Goal: Book appointment/travel/reservation

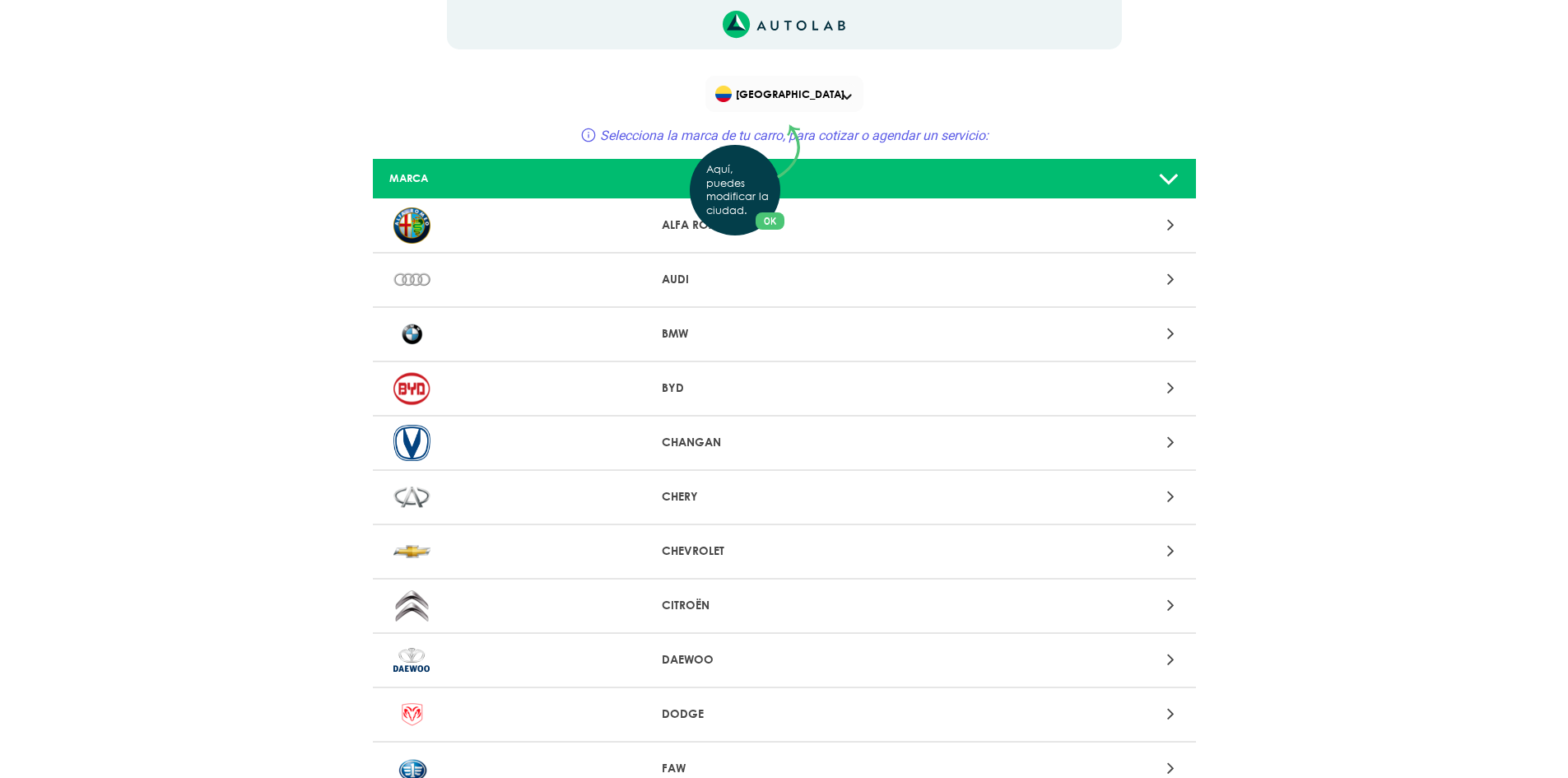
click at [797, 87] on div "Aquí, puedes modificar la ciudad. OK .aex,.bex{fill:none!important;stroke:#50c4…" at bounding box center [784, 389] width 1568 height 778
click at [798, 100] on span "[GEOGRAPHIC_DATA]" at bounding box center [785, 93] width 141 height 23
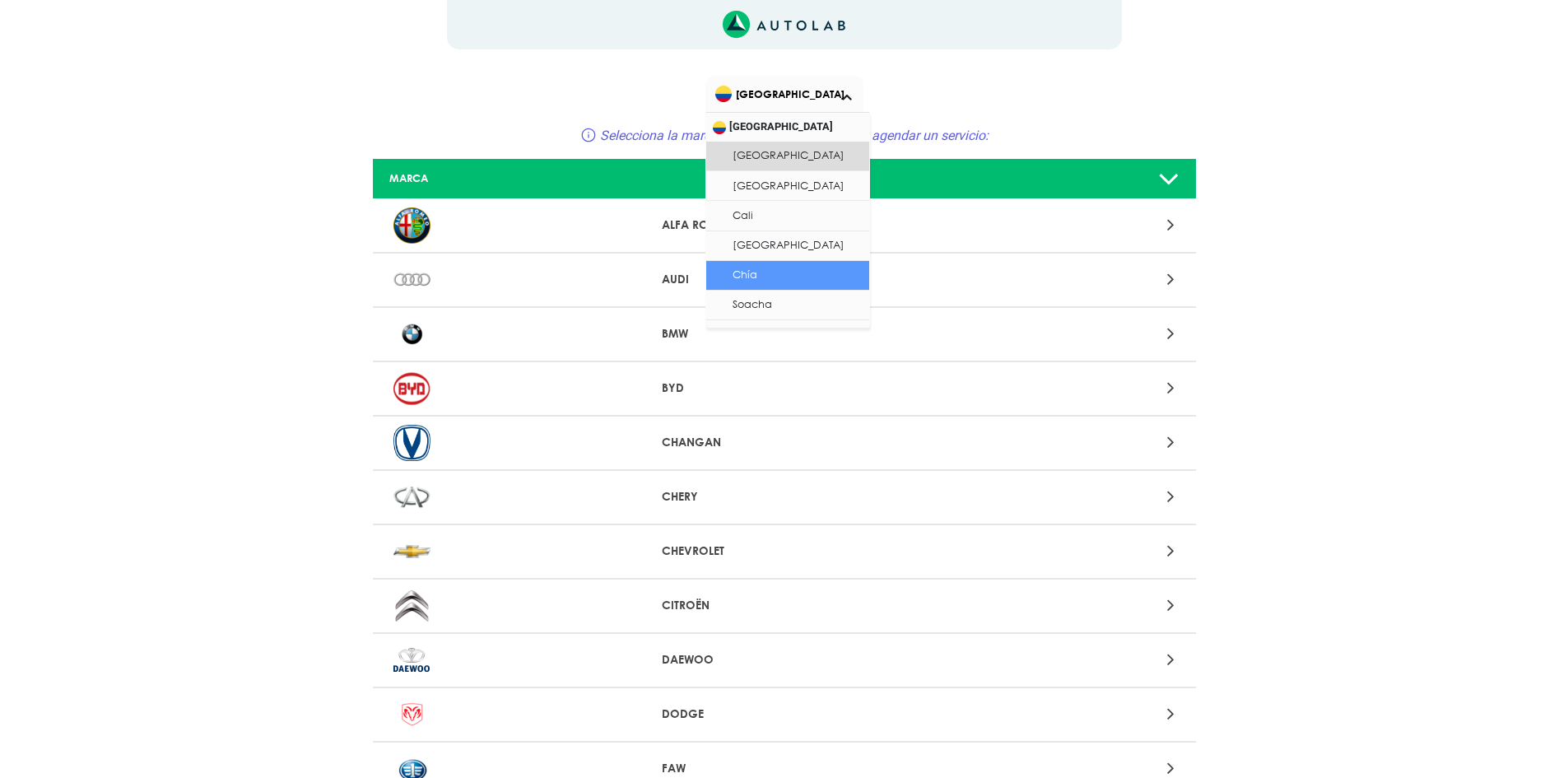
click at [750, 276] on li "Chía" at bounding box center [788, 276] width 163 height 30
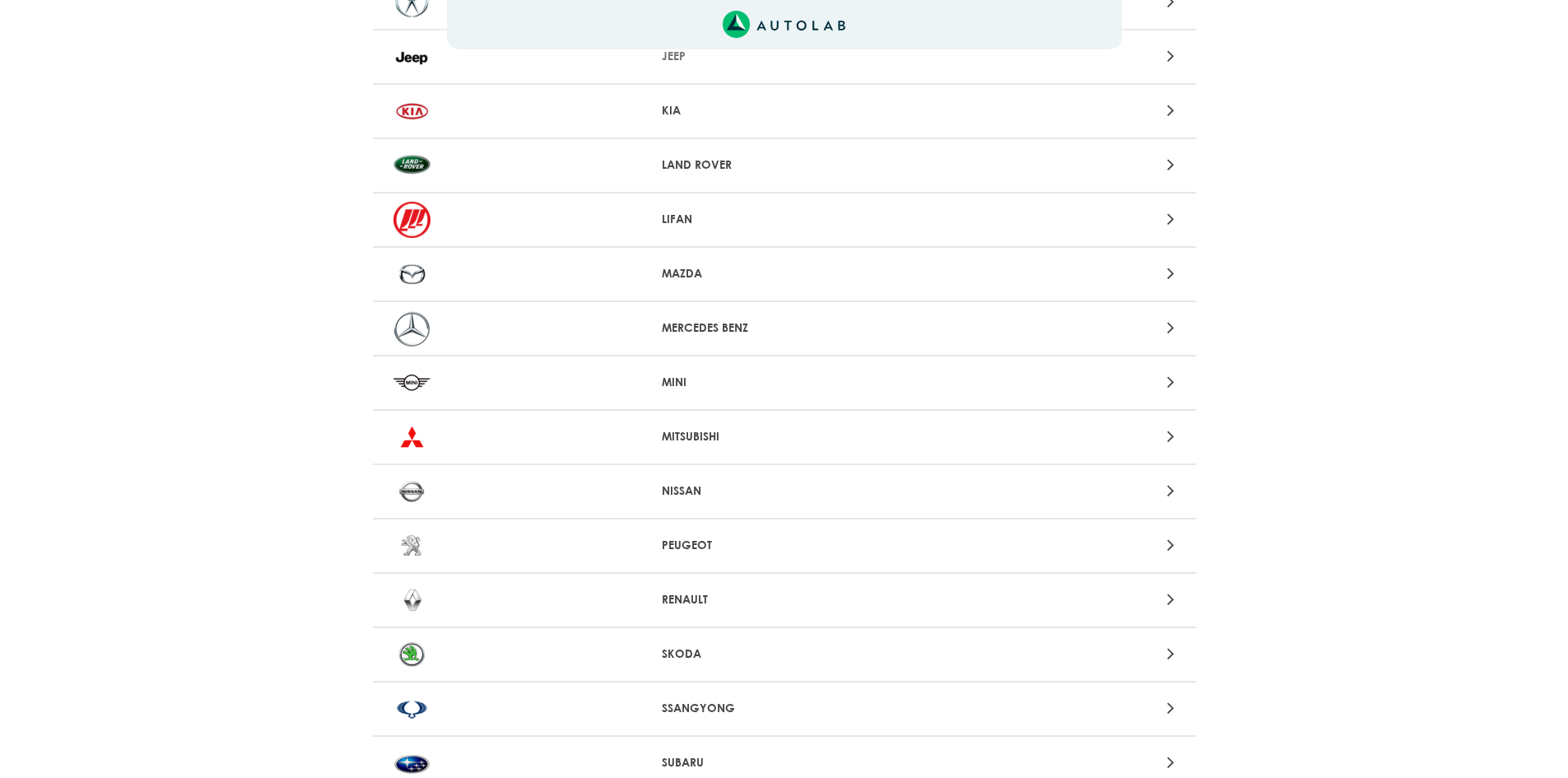
scroll to position [1153, 0]
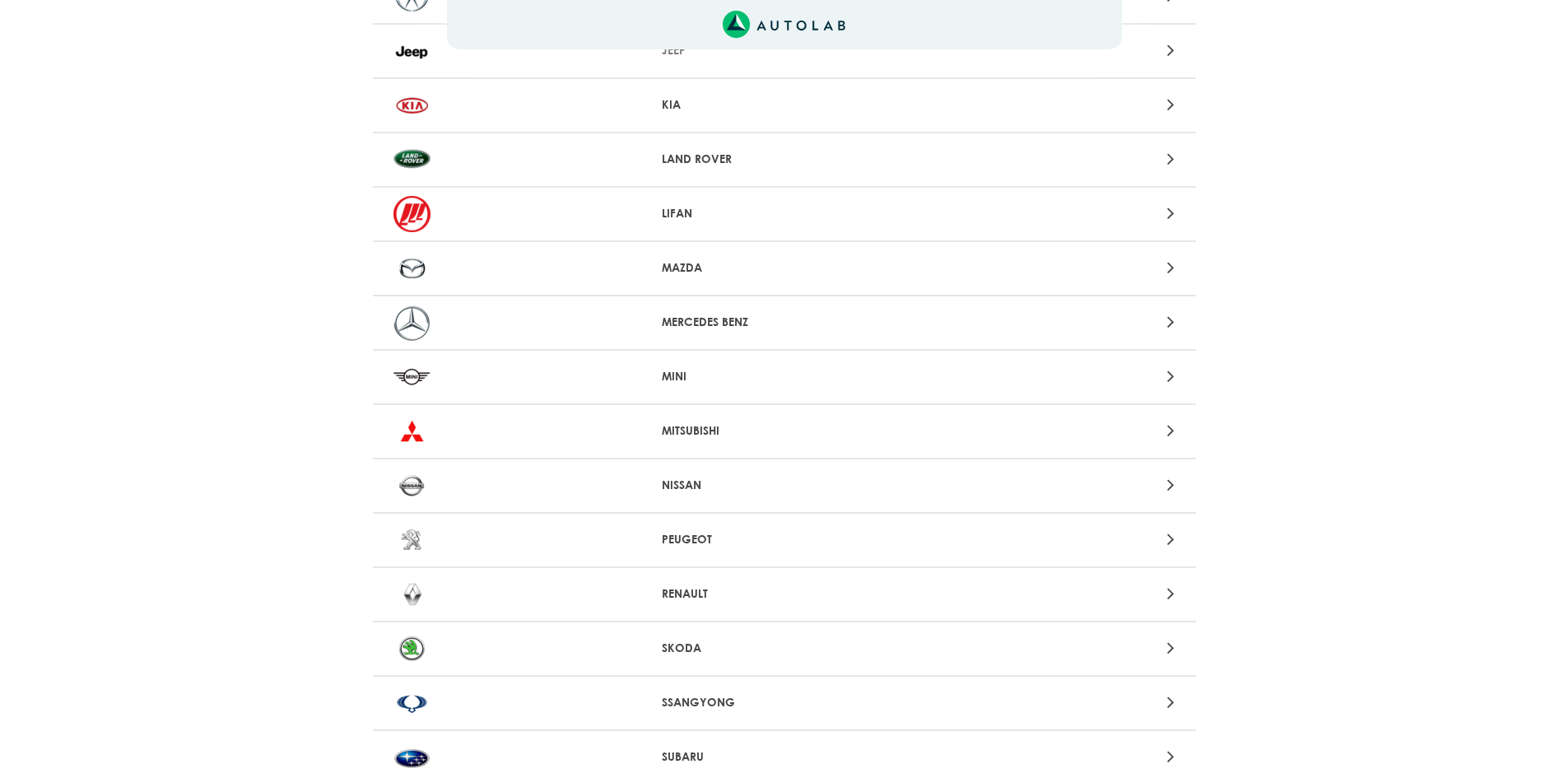
click at [680, 591] on p "RENAULT" at bounding box center [784, 594] width 245 height 17
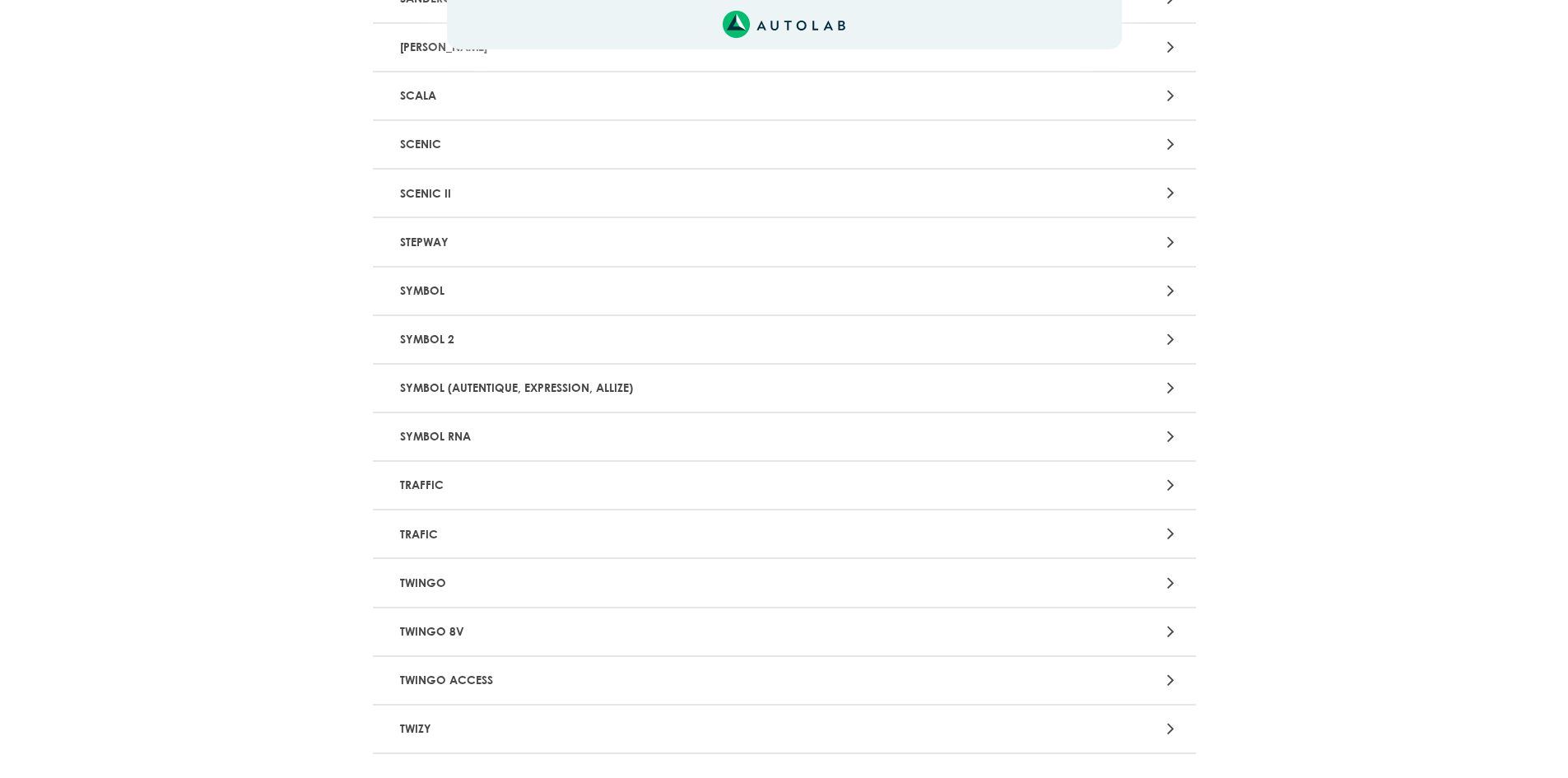
scroll to position [2136, 0]
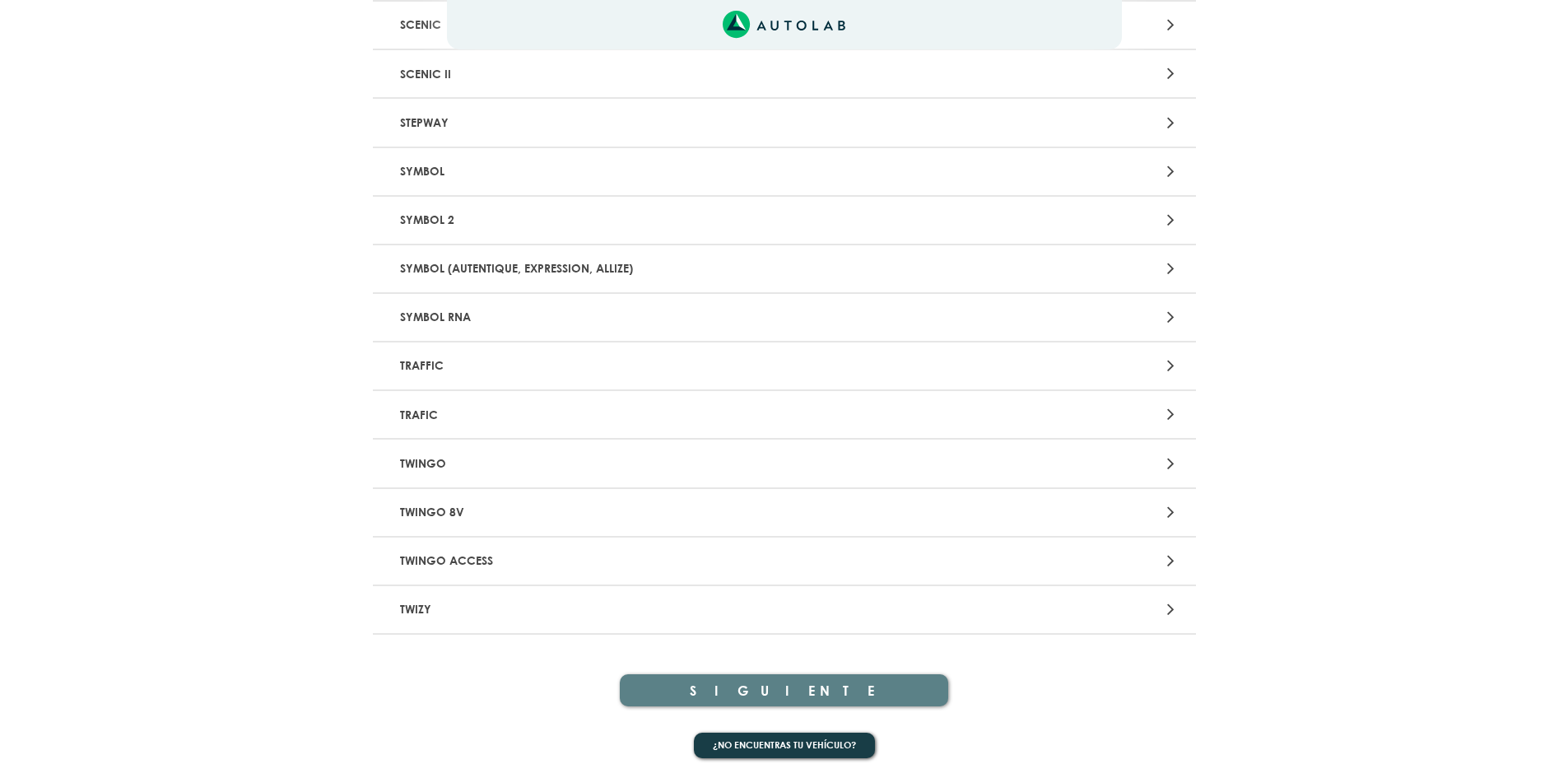
click at [477, 457] on p "TWINGO" at bounding box center [650, 463] width 513 height 31
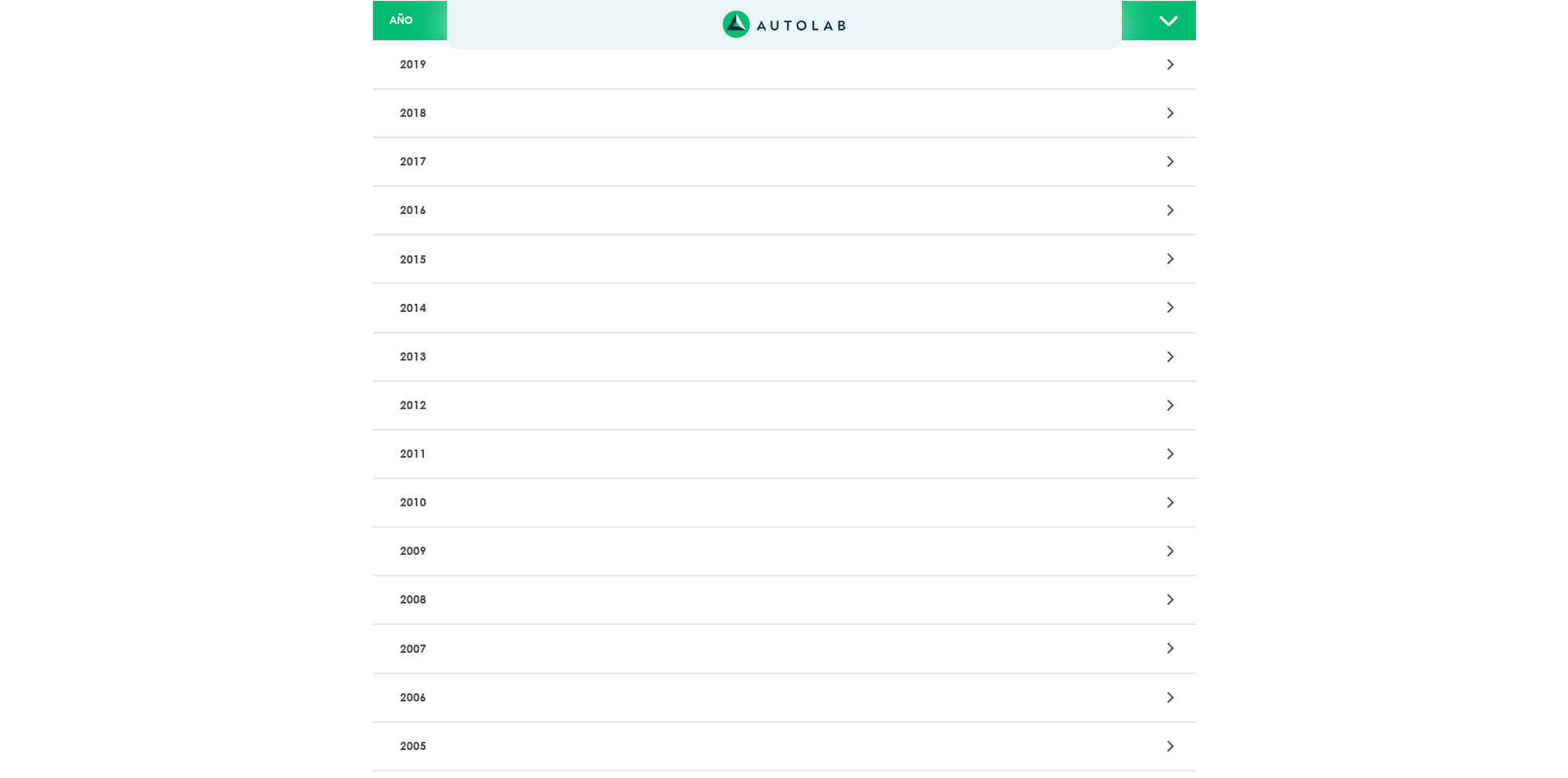
scroll to position [247, 0]
click at [434, 582] on p "2008" at bounding box center [650, 591] width 513 height 31
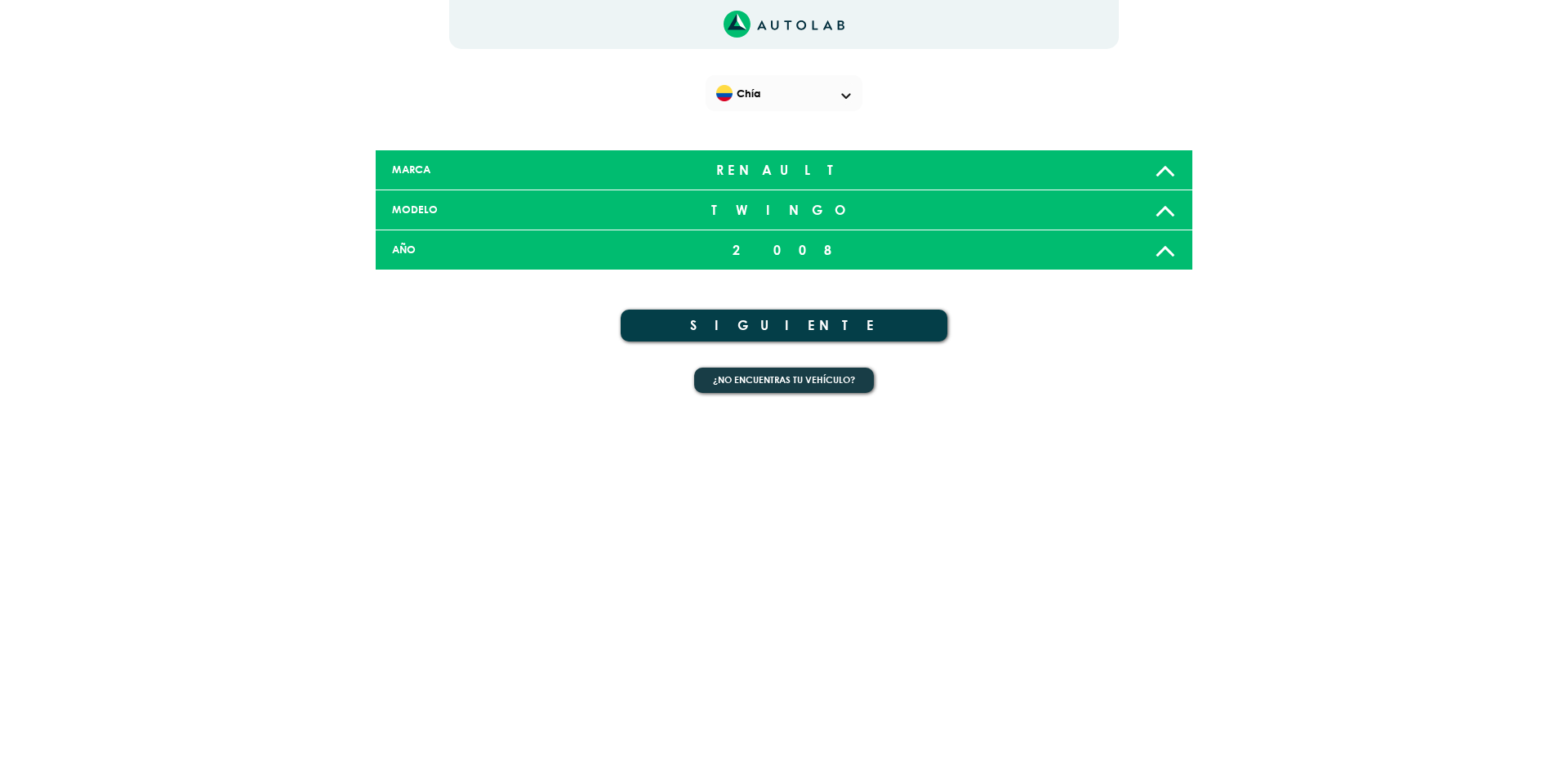
click at [795, 320] on button "SIGUIENTE" at bounding box center [783, 325] width 327 height 32
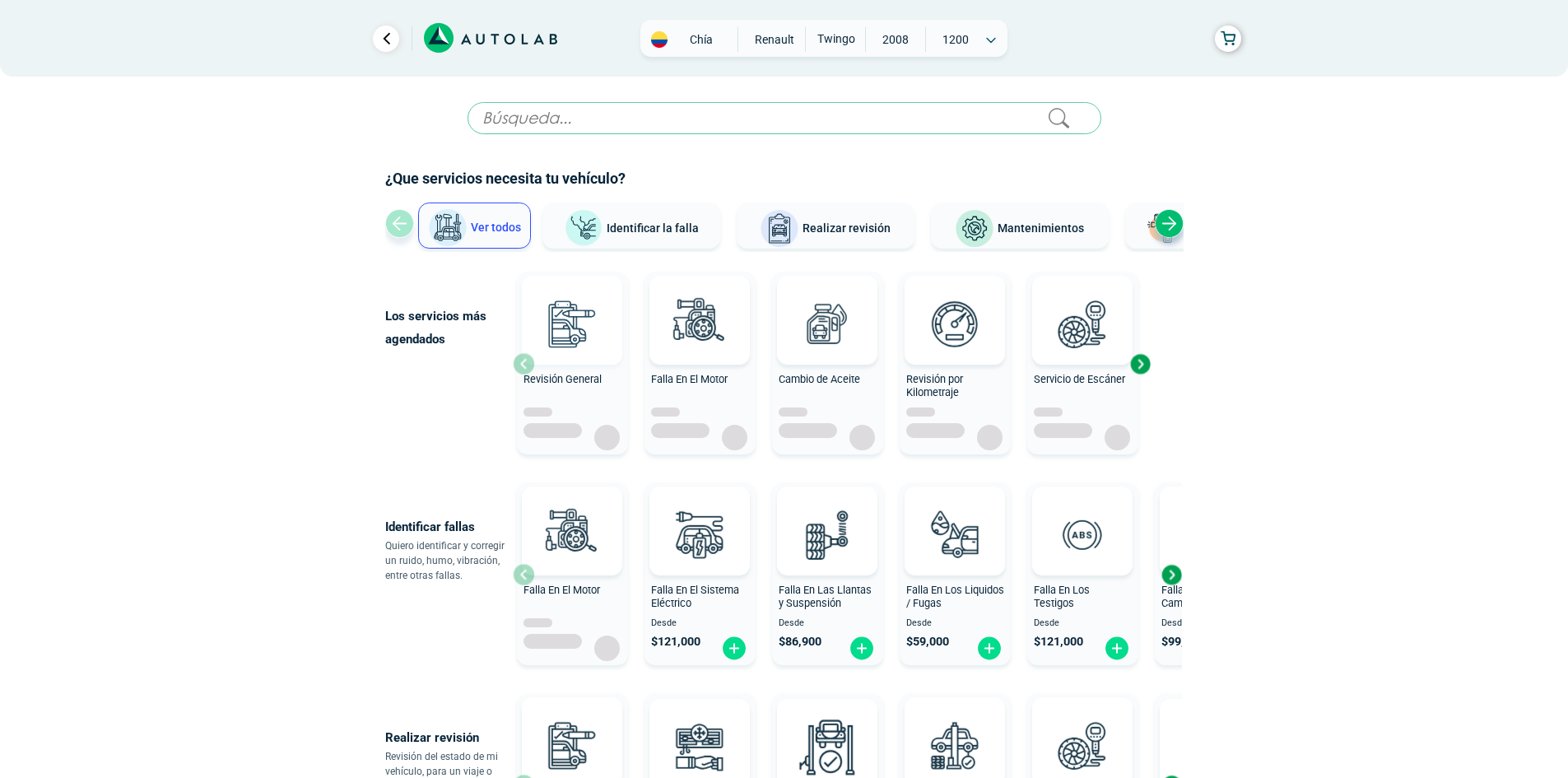
click at [577, 333] on img at bounding box center [572, 323] width 73 height 72
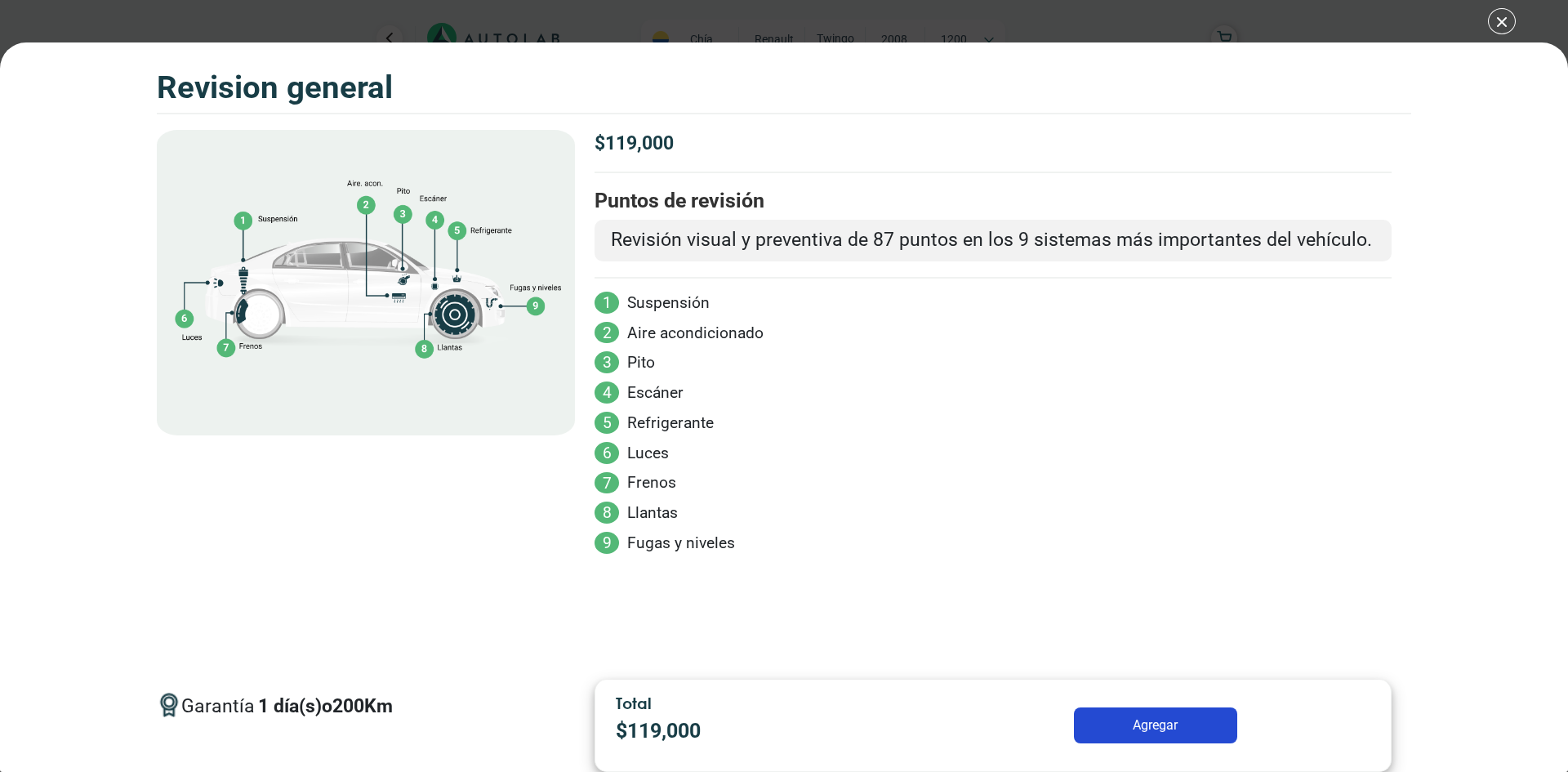
click at [1157, 713] on button "Agregar" at bounding box center [1155, 724] width 164 height 36
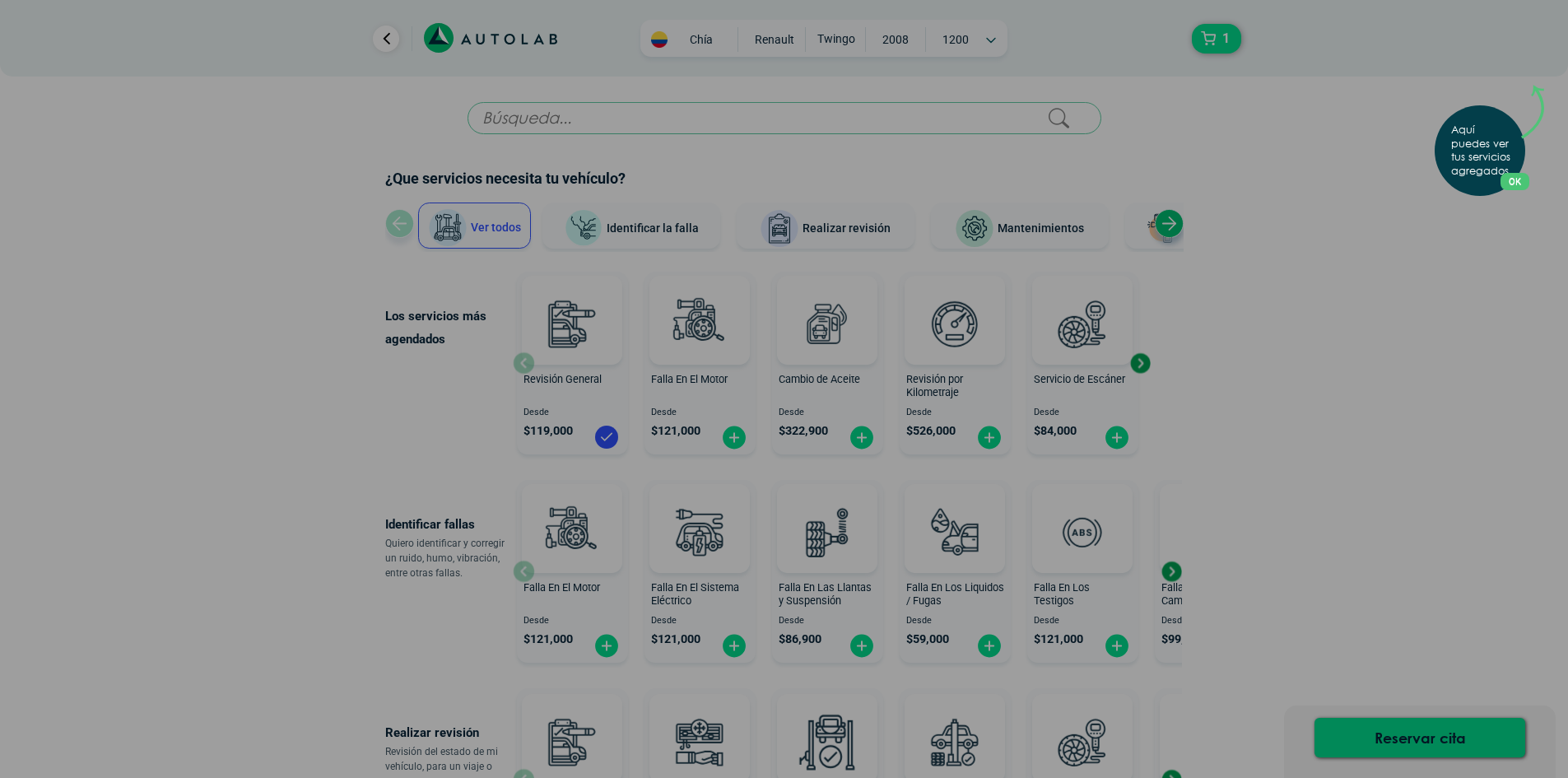
click at [1431, 741] on div "Aquí puedes ver tus servicios agregados. OK .aex,.bex{fill:none!important;strok…" at bounding box center [784, 389] width 1568 height 778
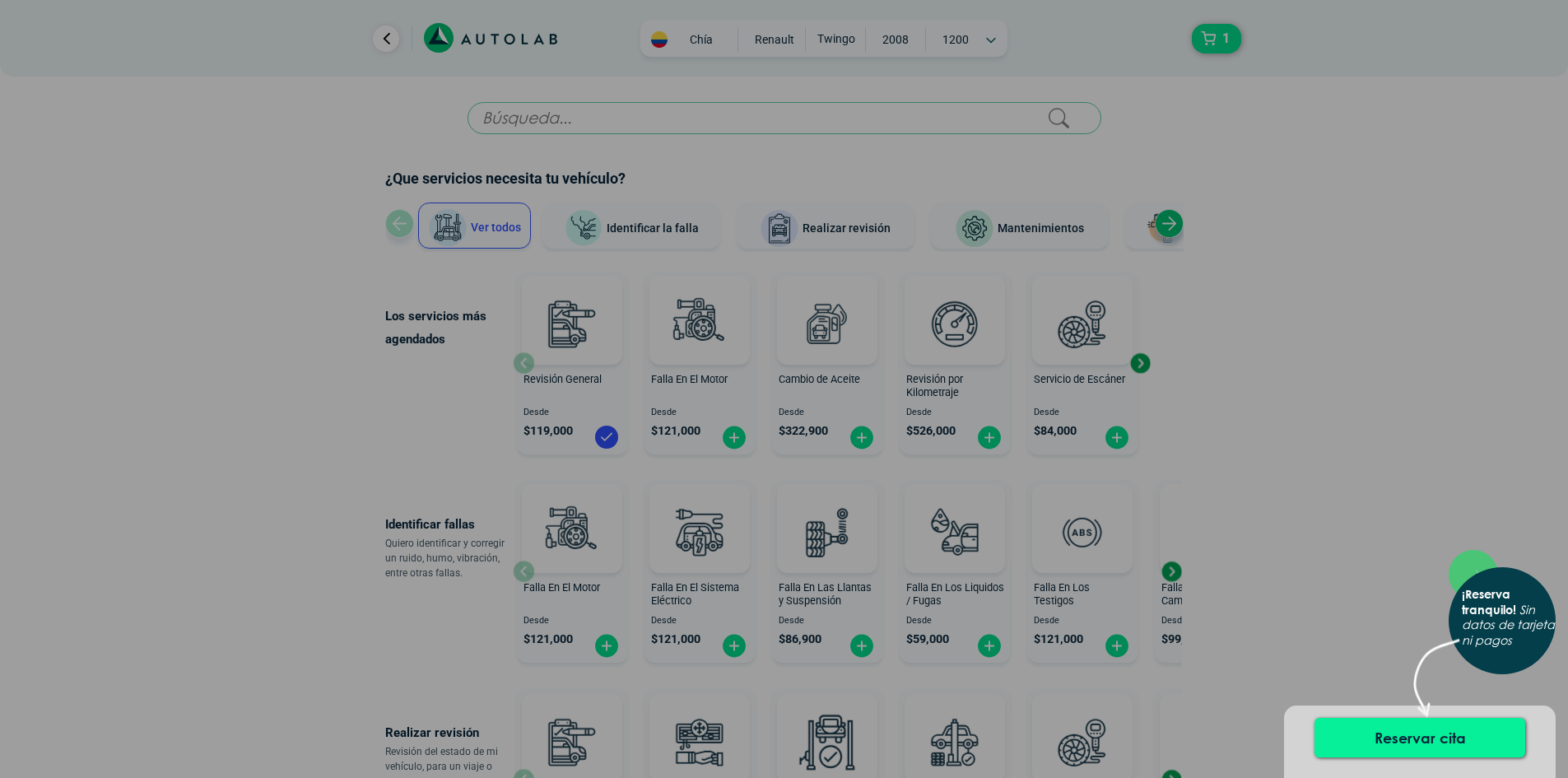
click at [1434, 729] on button "Reservar cita" at bounding box center [1419, 737] width 211 height 39
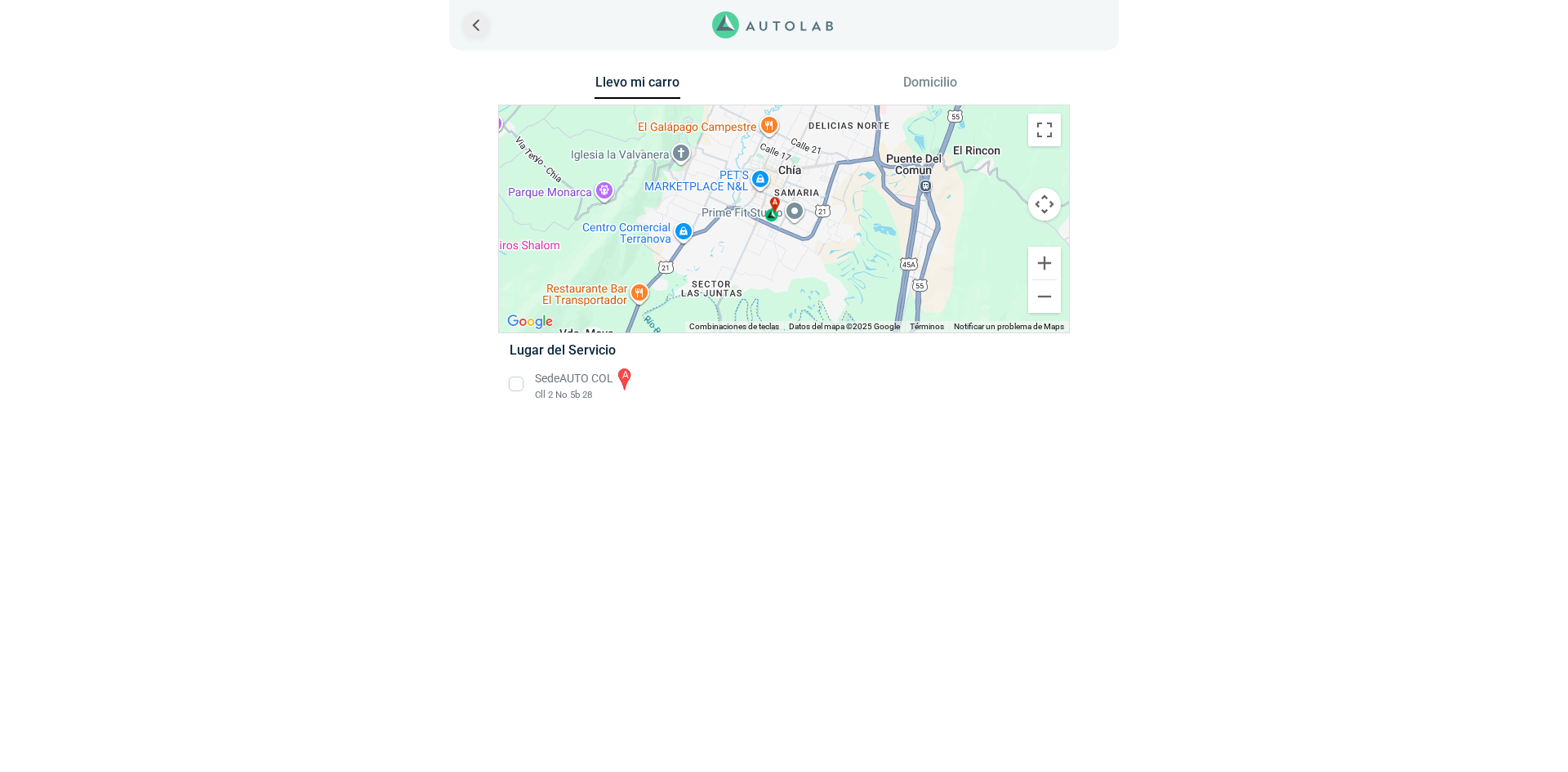
click at [476, 18] on link "Ir al paso anterior" at bounding box center [475, 25] width 26 height 26
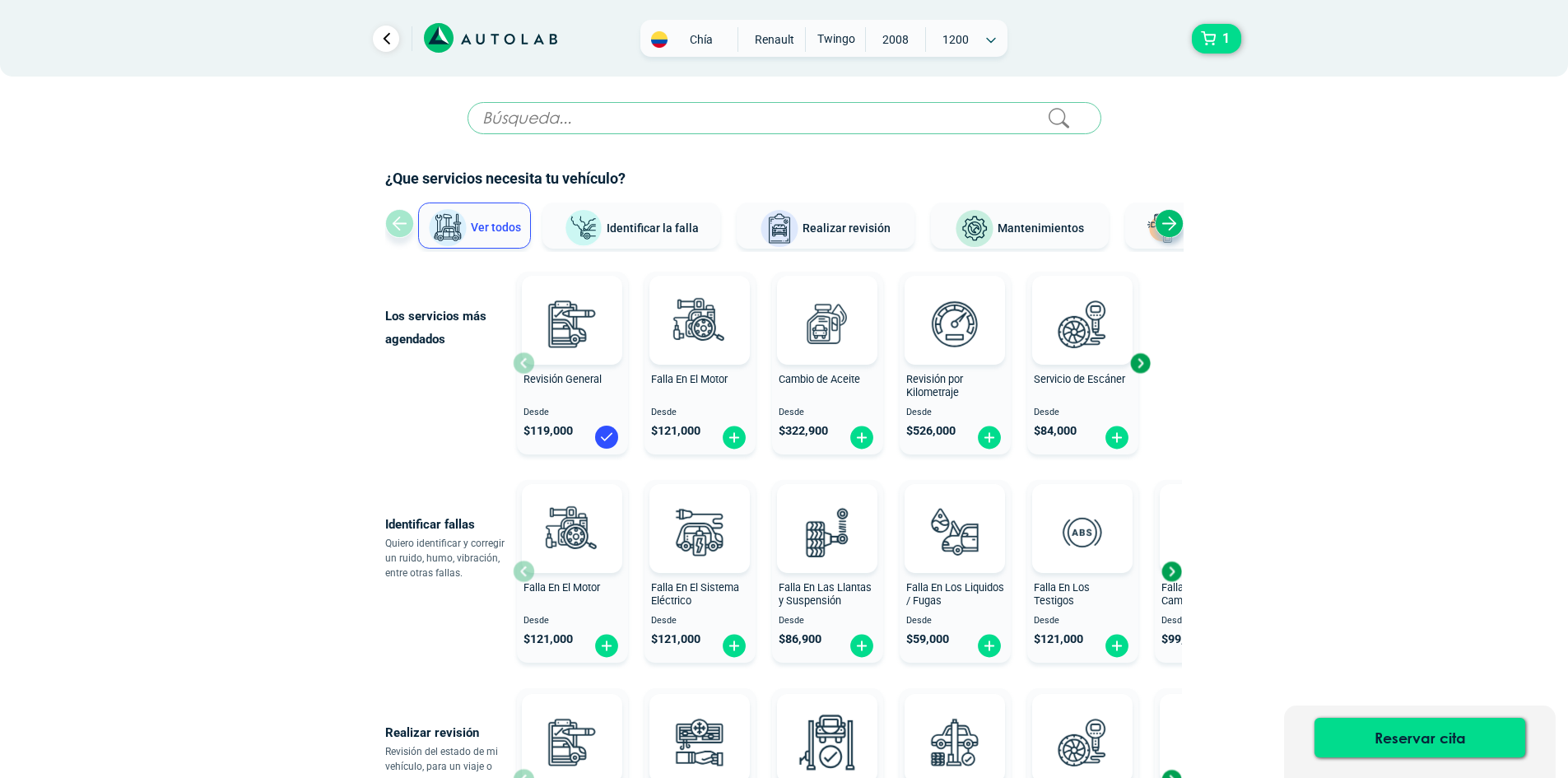
click at [669, 38] on span at bounding box center [662, 39] width 21 height 17
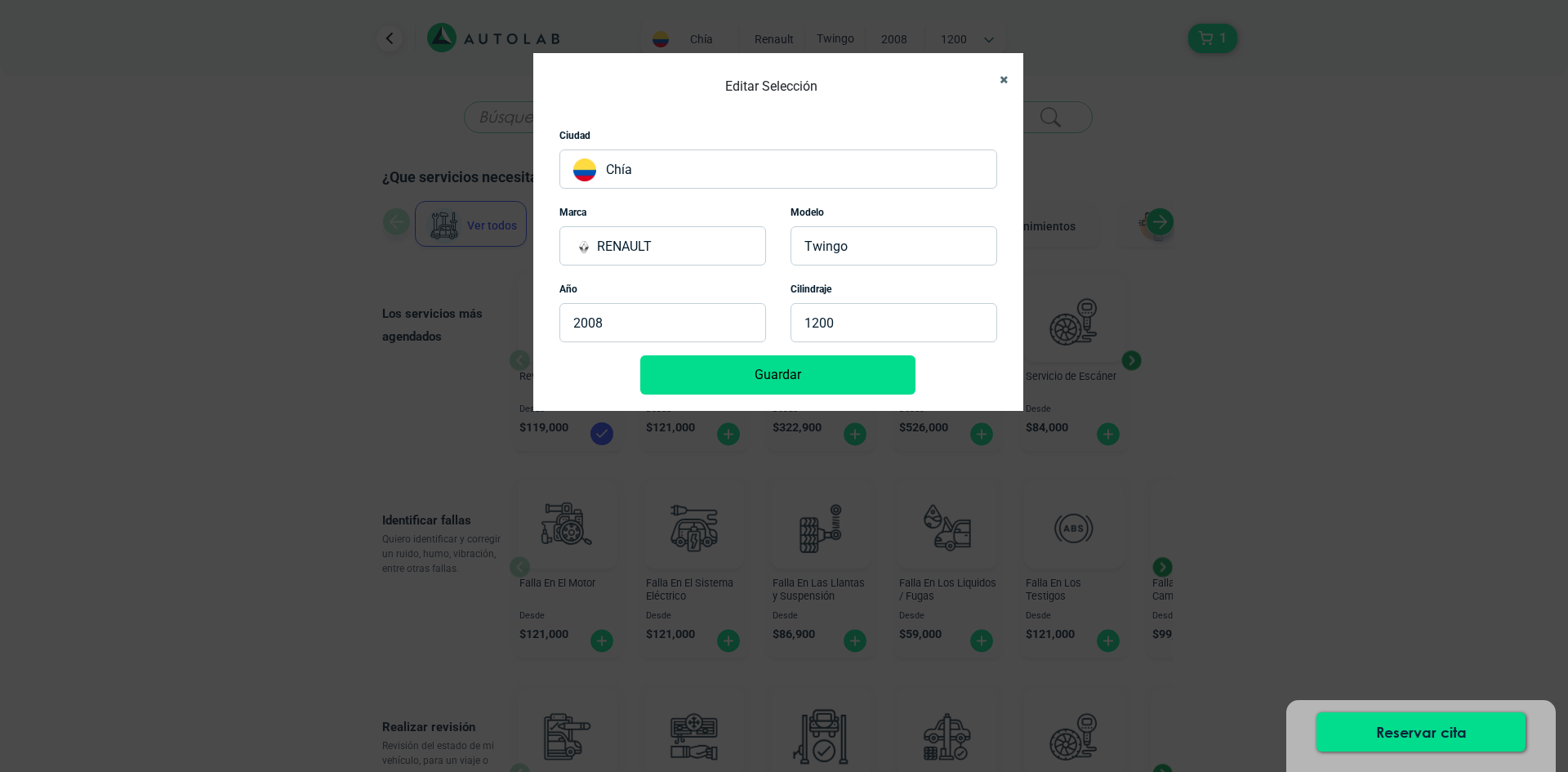
drag, startPoint x: 1003, startPoint y: 78, endPoint x: 746, endPoint y: 53, distance: 258.2
click at [1002, 71] on button "Close" at bounding box center [997, 80] width 26 height 36
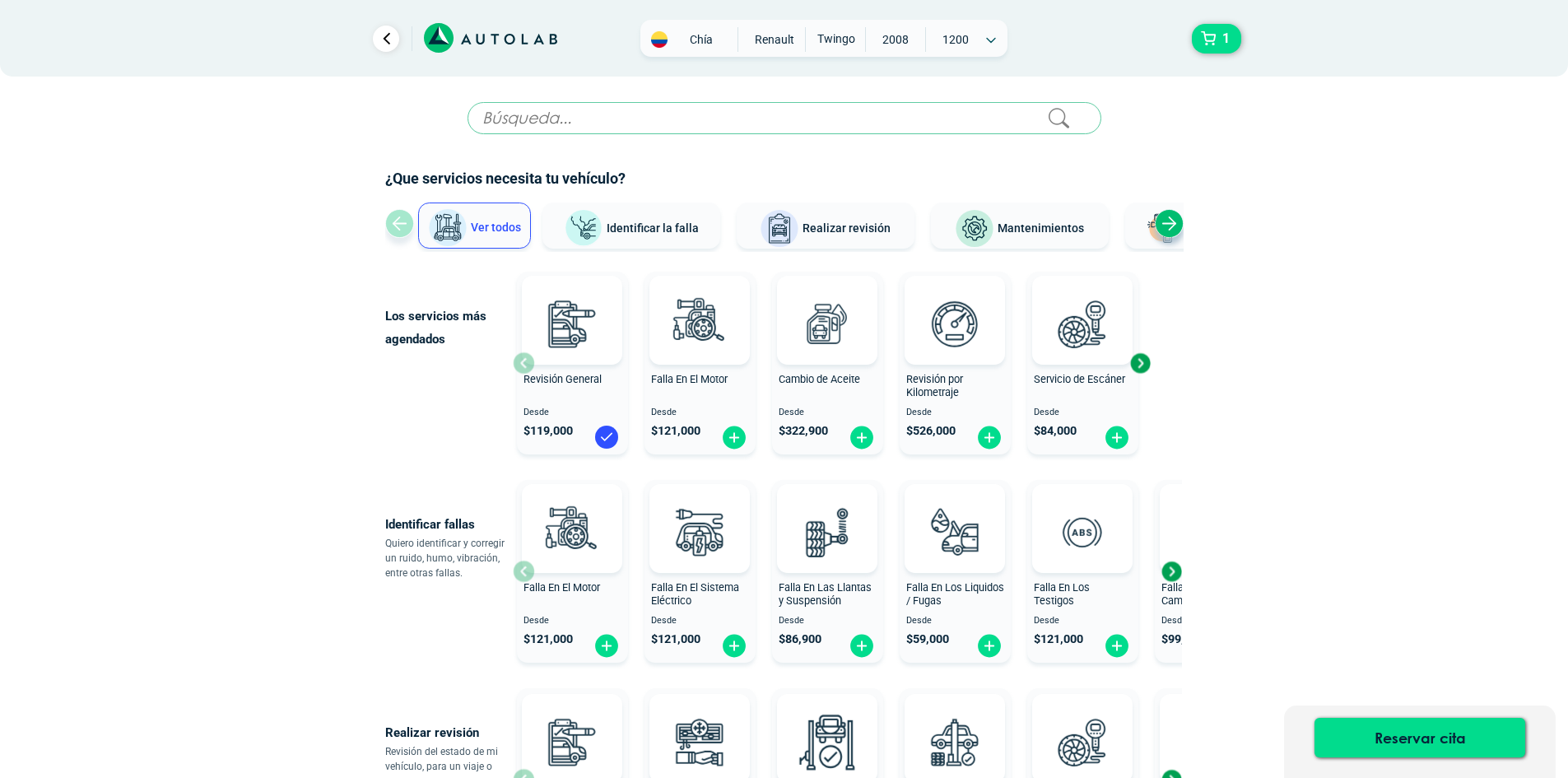
click at [694, 38] on span "Chía" at bounding box center [701, 39] width 59 height 17
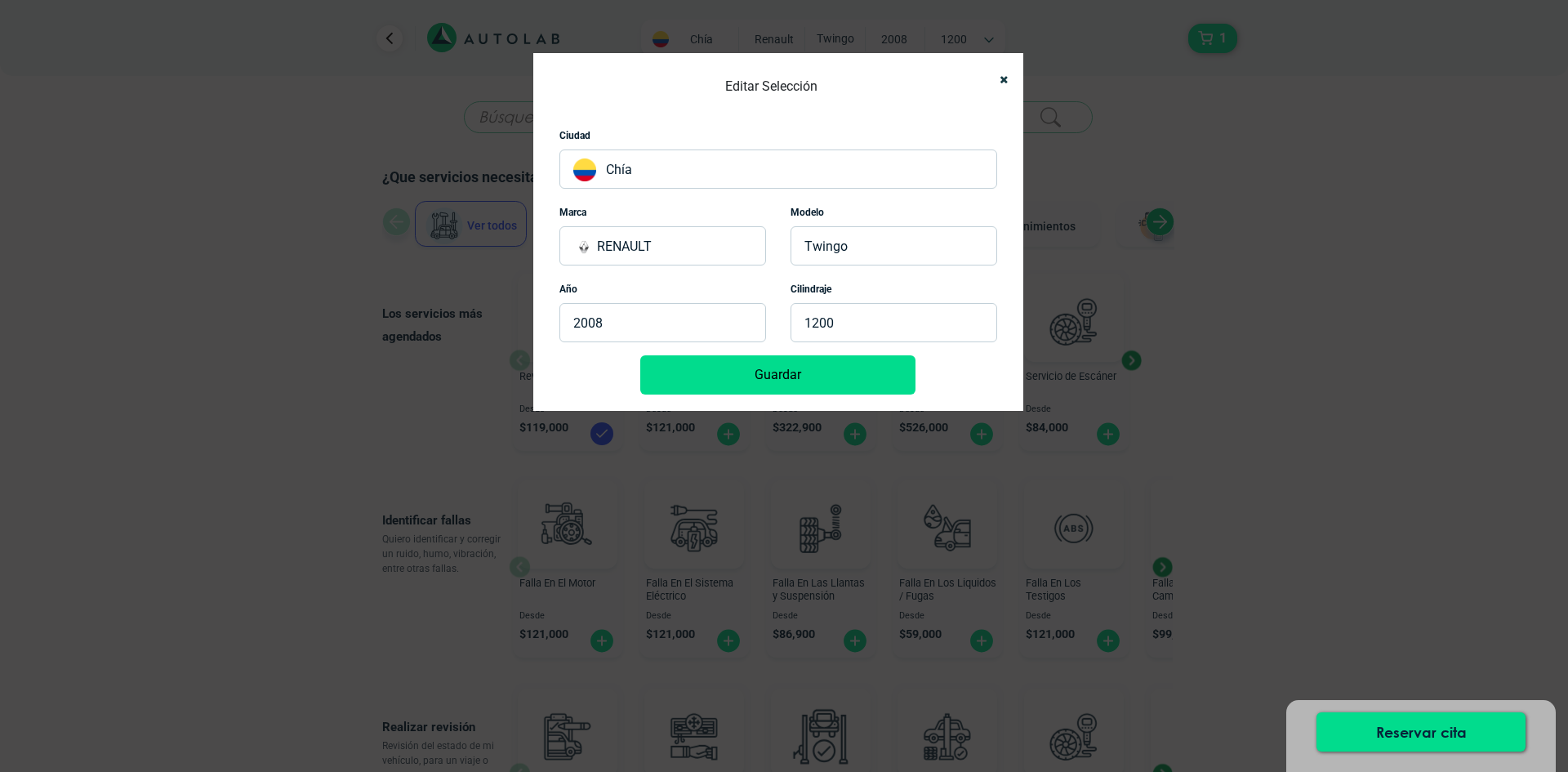
click at [683, 36] on div "Editar Selección Ciudad [GEOGRAPHIC_DATA] Marca RENAULT Modelo [GEOGRAPHIC_DATA…" at bounding box center [784, 386] width 1568 height 772
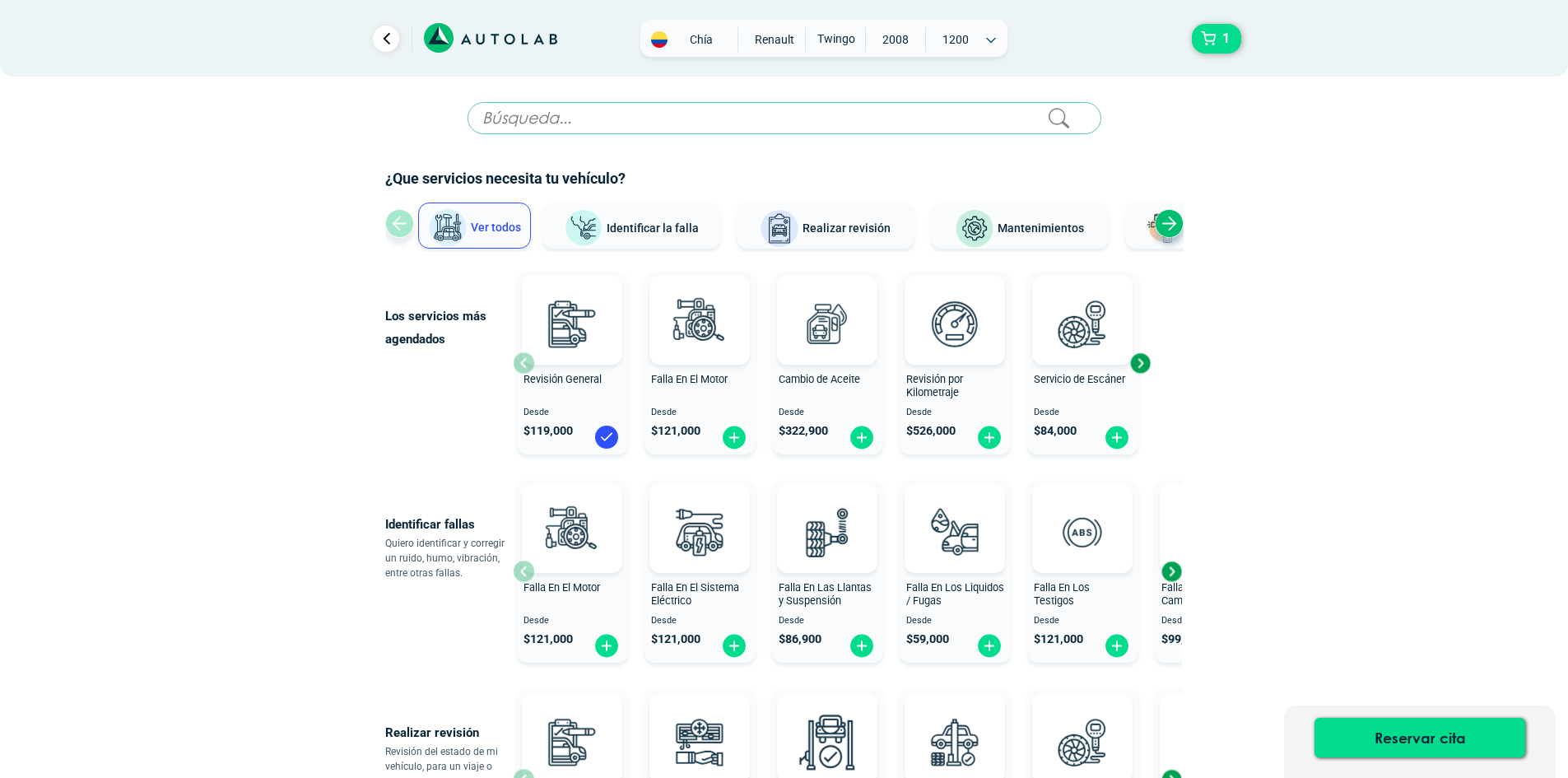
click at [665, 35] on img at bounding box center [660, 39] width 17 height 17
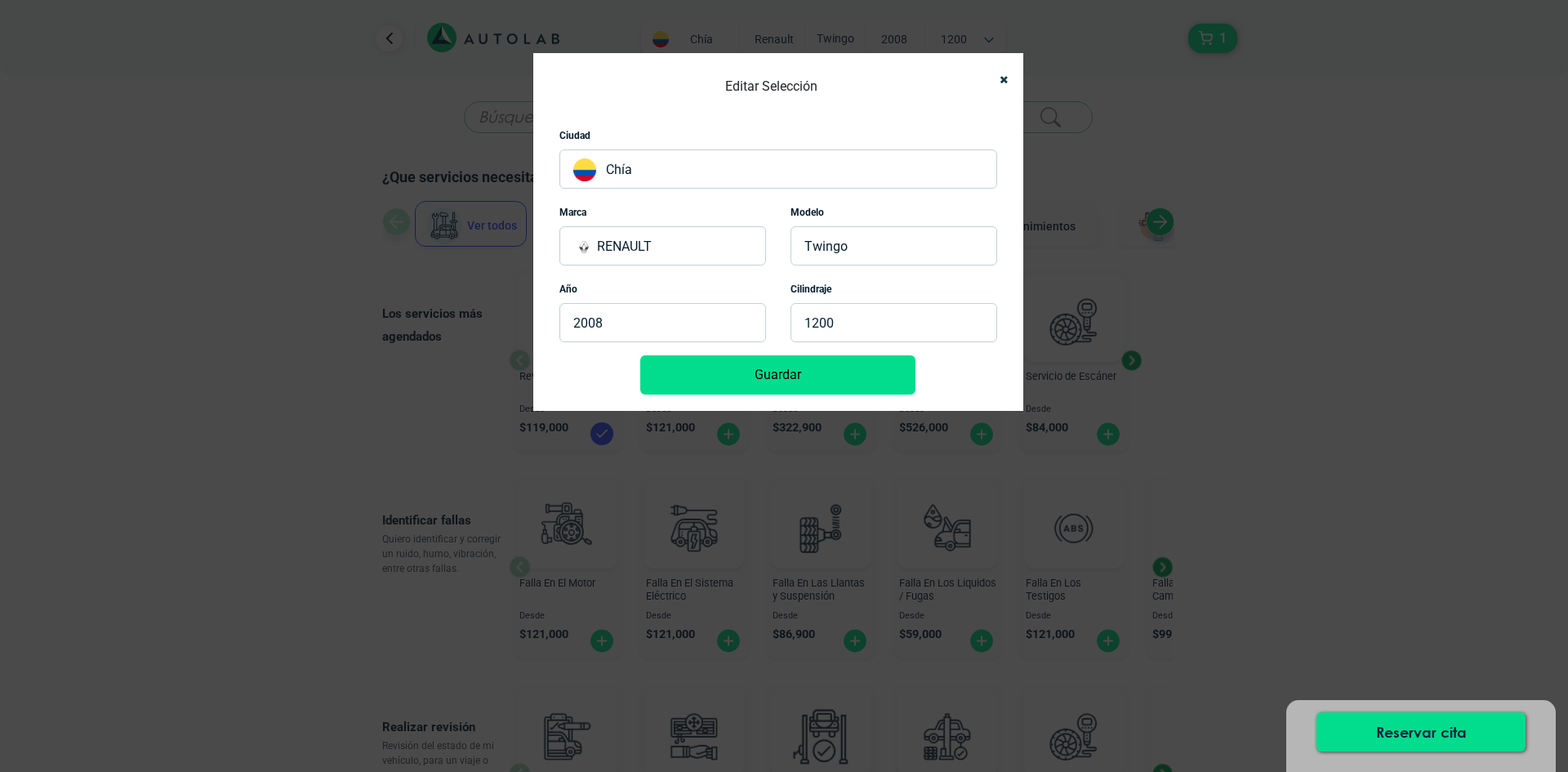
click at [657, 33] on div "Editar Selección Ciudad [GEOGRAPHIC_DATA] Marca RENAULT Modelo [GEOGRAPHIC_DATA…" at bounding box center [784, 386] width 1568 height 772
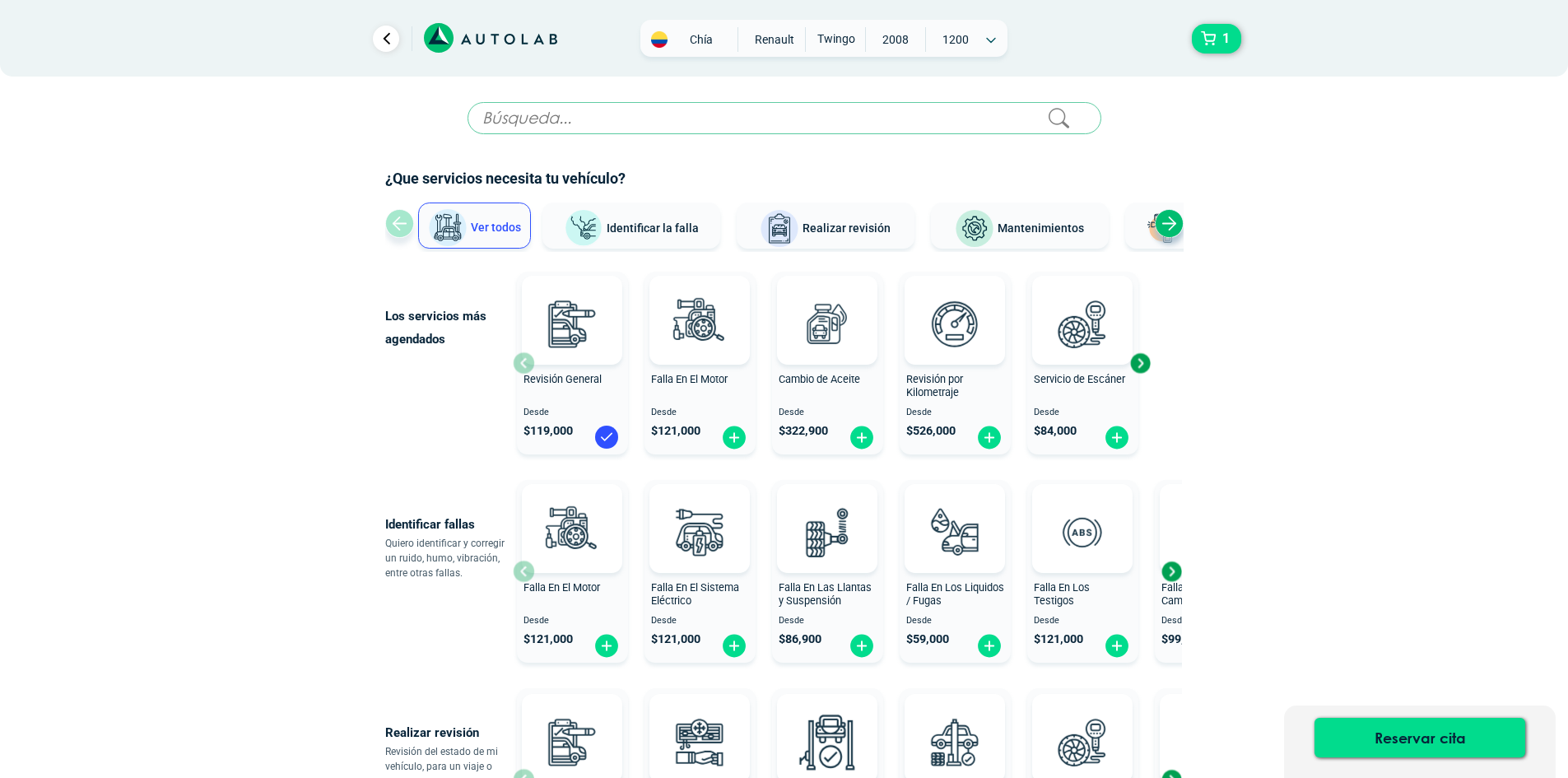
click at [1140, 364] on div "Next slide" at bounding box center [1140, 363] width 24 height 24
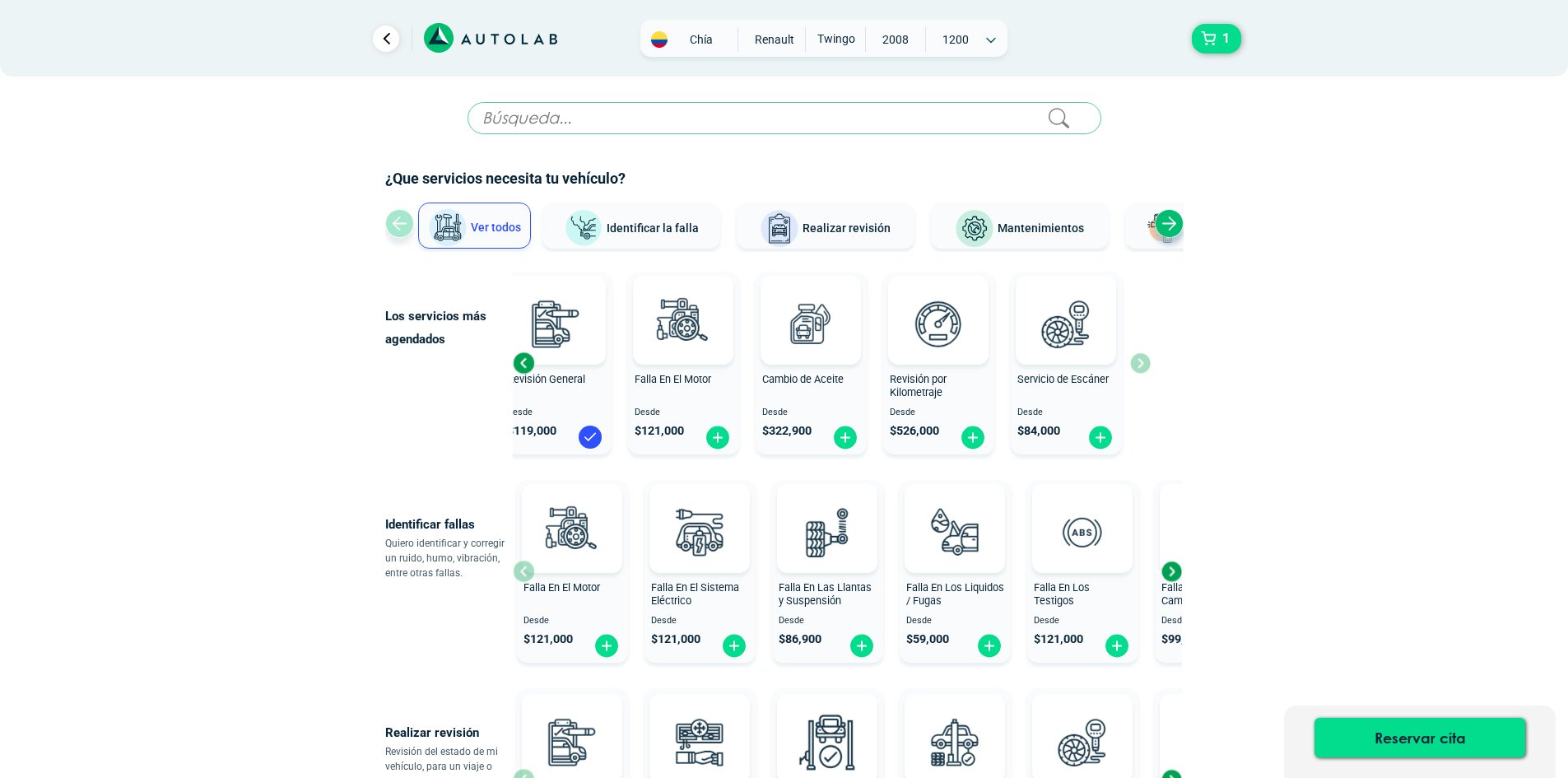
click at [1140, 364] on div "Revisión General Desde $ 119,000 Falla En El Motor Desde $ 121,000 Cambio de Ac…" at bounding box center [832, 362] width 638 height 196
